Goal: Check status: Check status

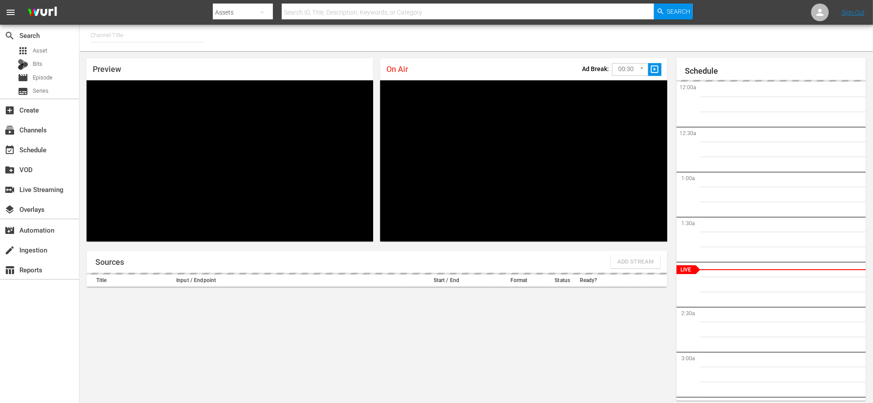
type input "PickleTV (1380)"
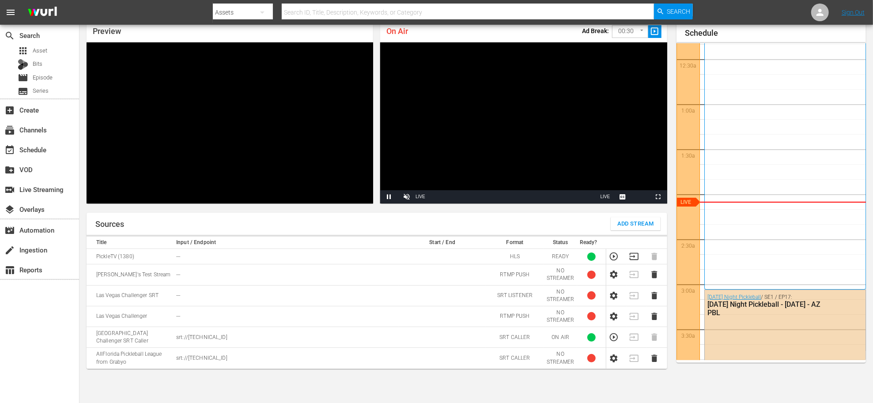
scroll to position [15, 0]
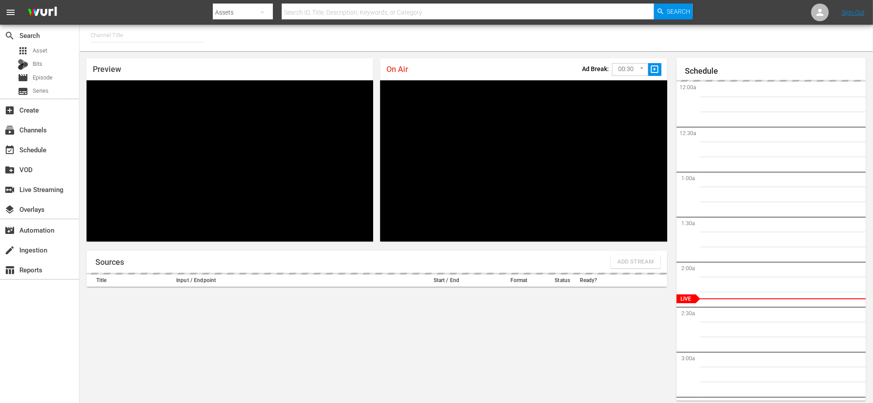
type input "PickleTV (1380)"
